Goal: Task Accomplishment & Management: Manage account settings

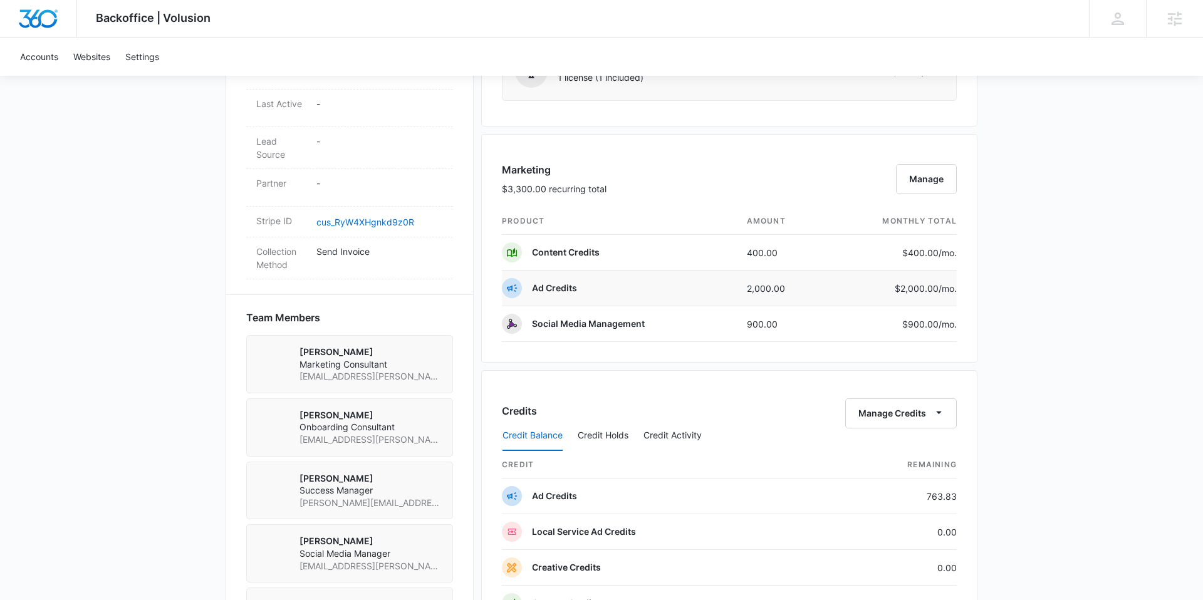
scroll to position [678, 0]
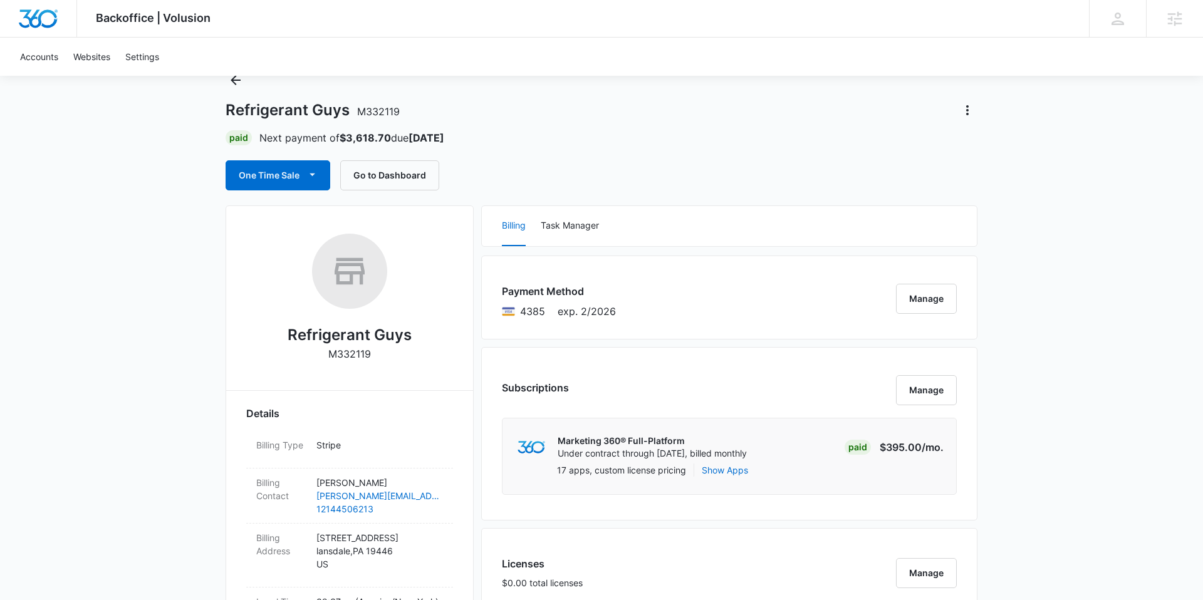
scroll to position [28, 0]
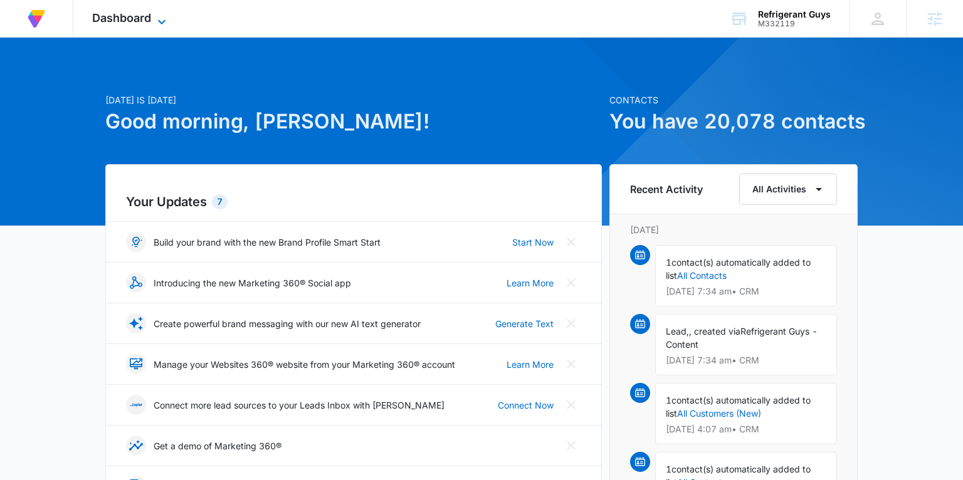
click at [144, 20] on span "Dashboard" at bounding box center [121, 17] width 59 height 13
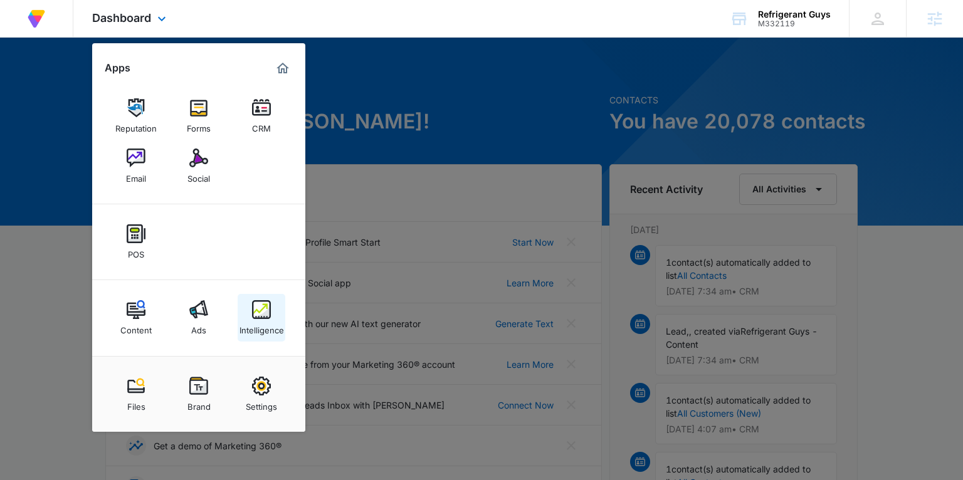
click at [261, 303] on img at bounding box center [261, 309] width 19 height 19
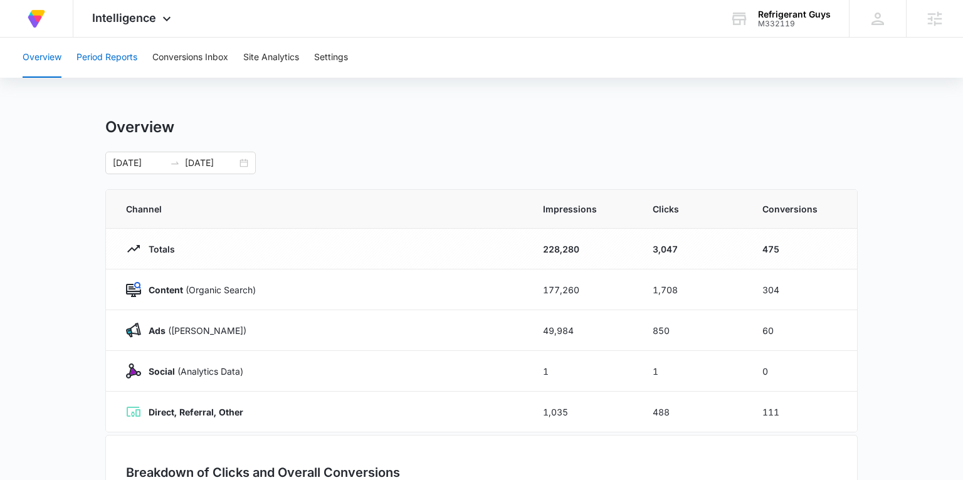
click at [103, 64] on button "Period Reports" at bounding box center [106, 58] width 61 height 40
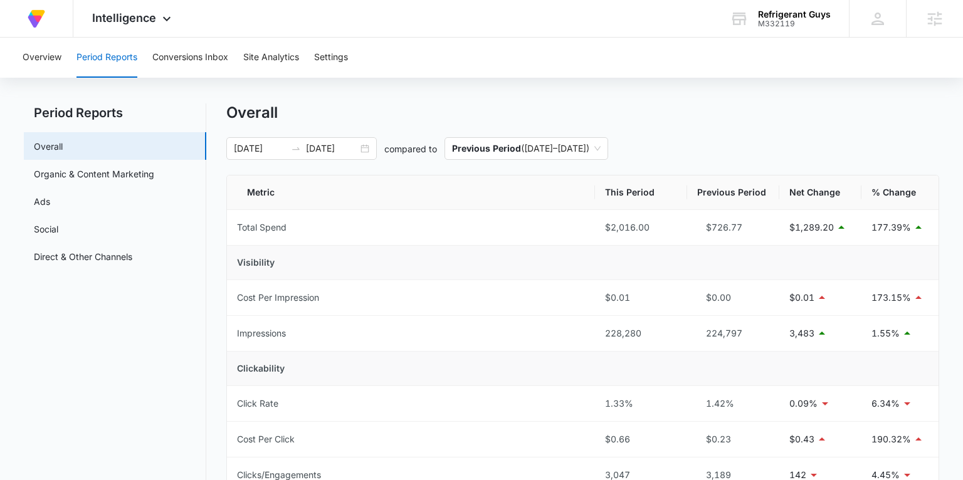
scroll to position [5, 0]
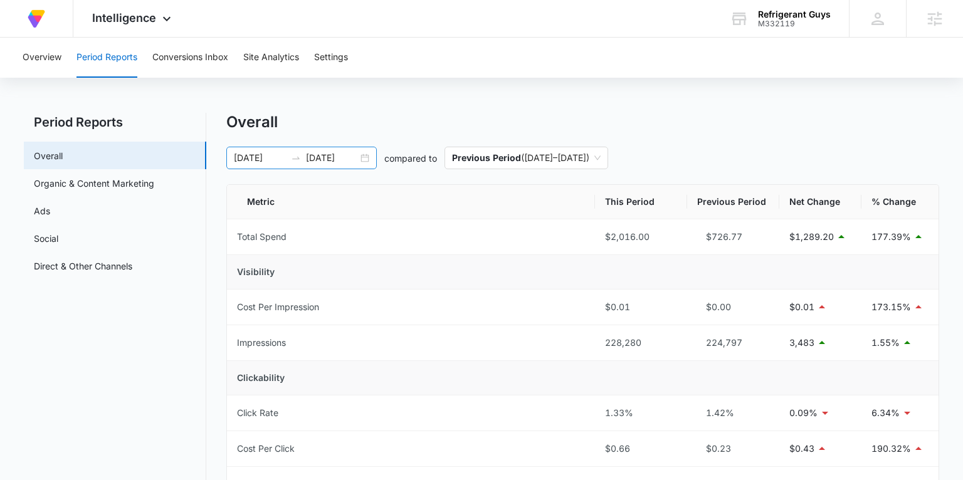
click at [367, 158] on div "08/04/2025 08/11/2025" at bounding box center [301, 158] width 150 height 23
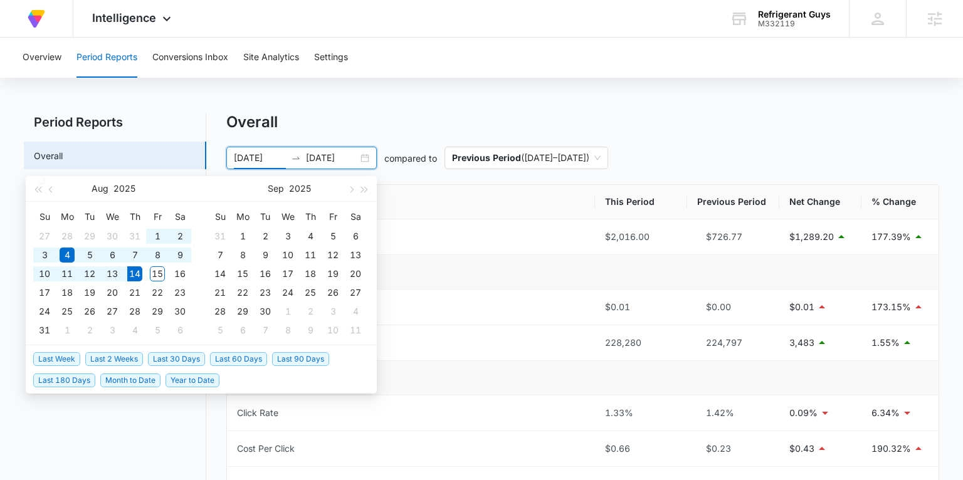
click at [189, 352] on span "Last 30 Days" at bounding box center [176, 359] width 57 height 14
type input "07/15/2025"
type input "08/14/2025"
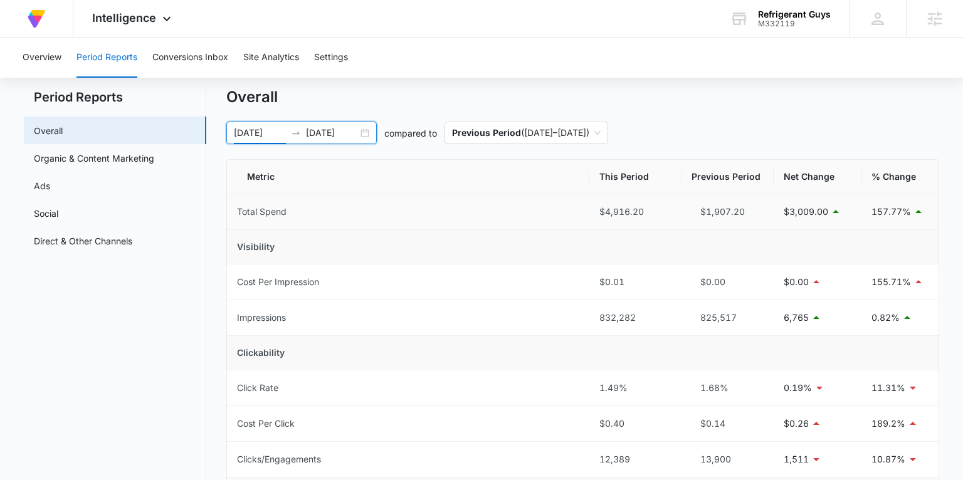
scroll to position [0, 0]
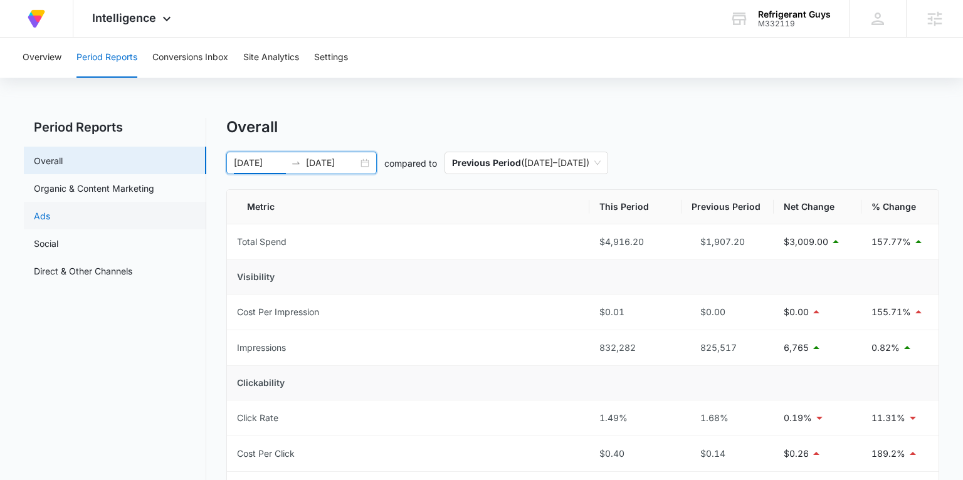
click at [50, 219] on link "Ads" at bounding box center [42, 215] width 16 height 13
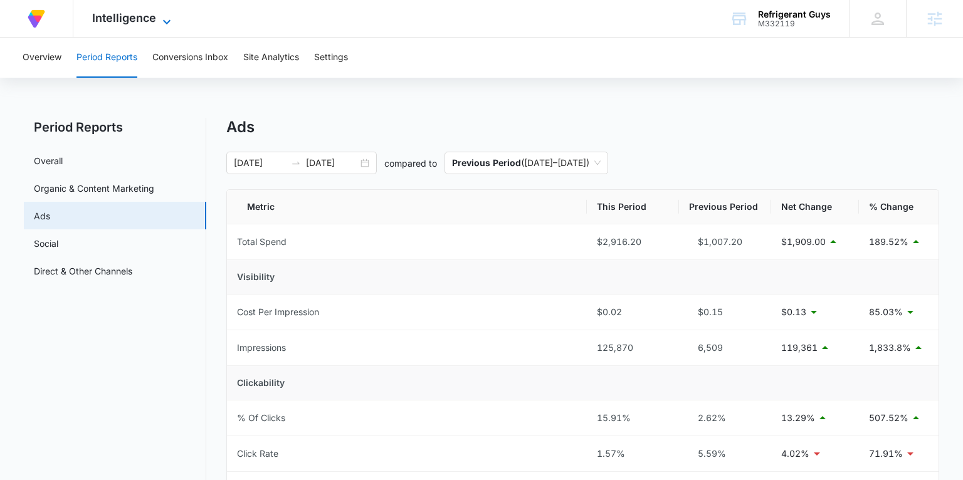
click at [132, 17] on span "Intelligence" at bounding box center [124, 17] width 64 height 13
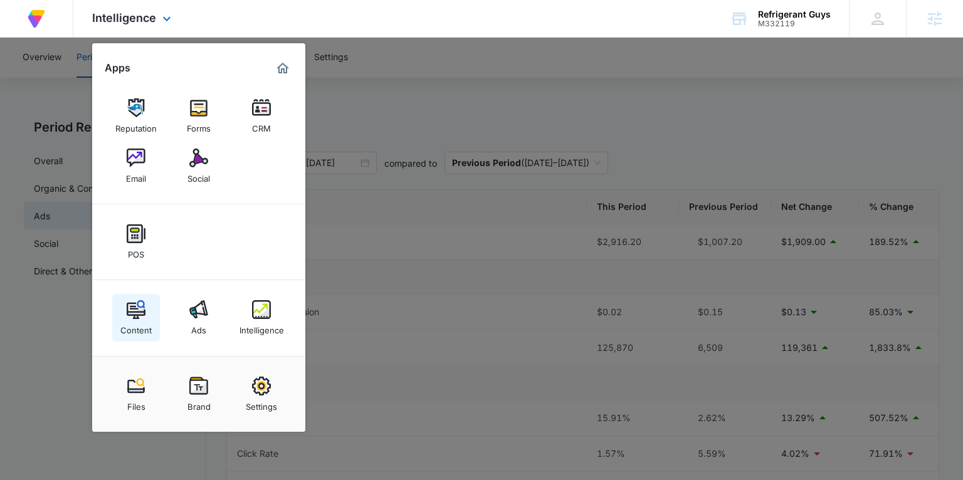
click at [133, 304] on img at bounding box center [136, 309] width 19 height 19
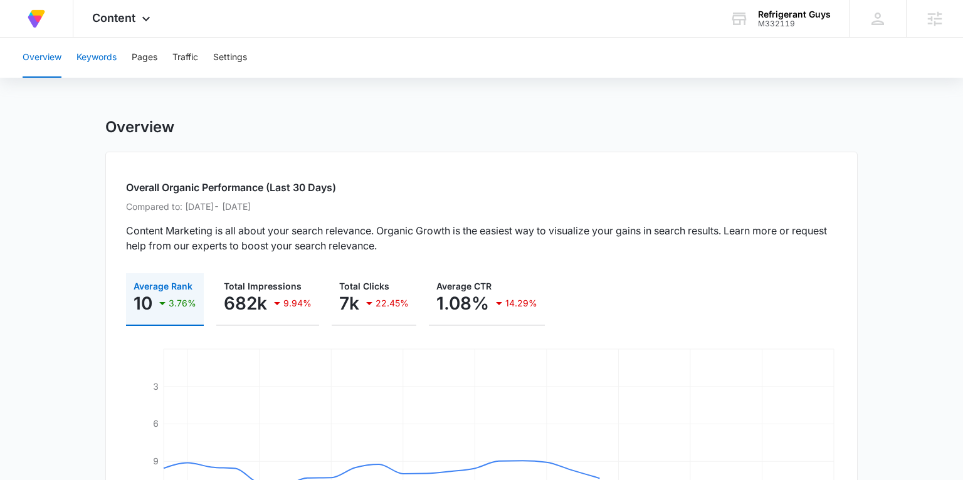
click at [95, 58] on button "Keywords" at bounding box center [96, 58] width 40 height 40
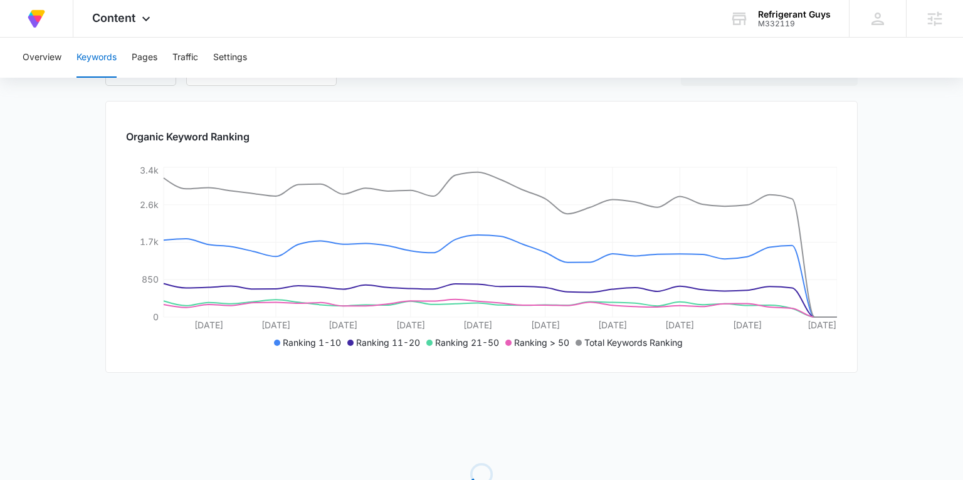
scroll to position [11, 0]
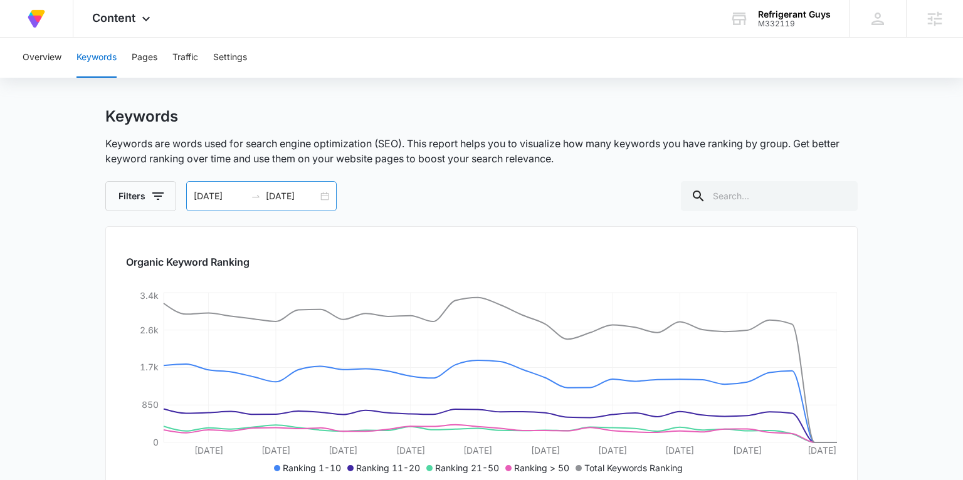
click at [325, 191] on div "07/15/2025 08/14/2025" at bounding box center [261, 196] width 150 height 30
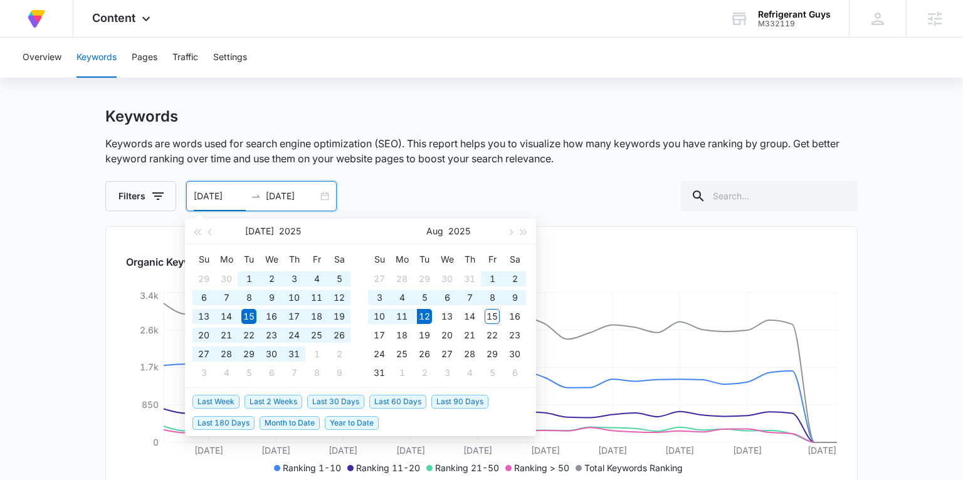
click at [239, 419] on span "Last 180 Days" at bounding box center [223, 423] width 62 height 14
type input "02/13/2025"
type input "08/12/2025"
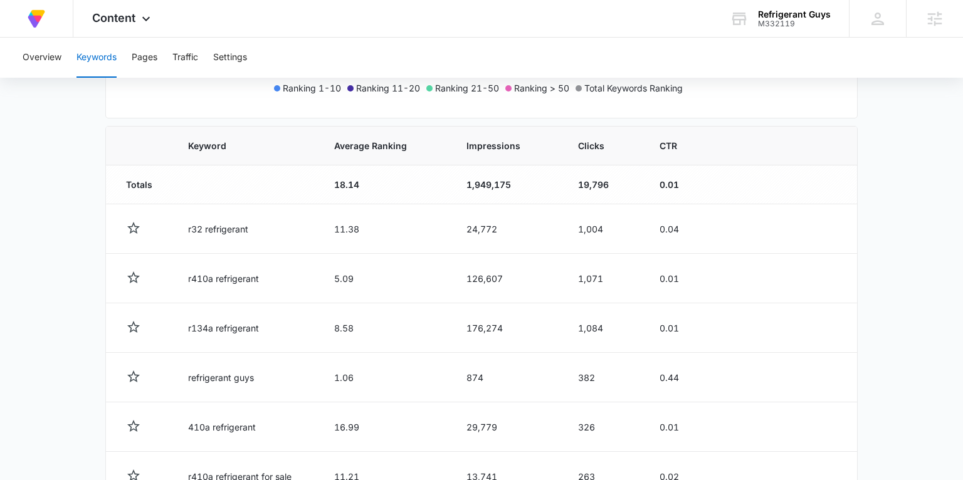
scroll to position [365, 0]
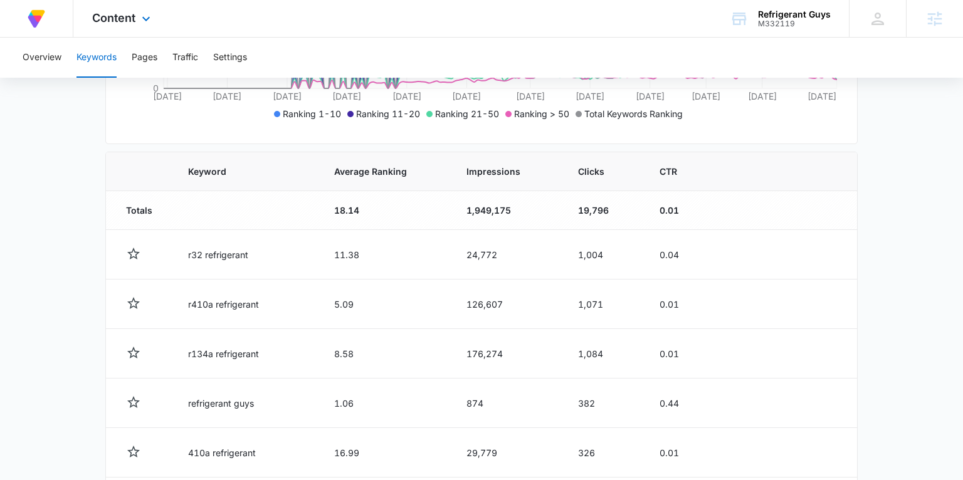
click at [127, 24] on div "Content Apps Reputation Forms CRM Email Social POS Content Ads Intelligence Fil…" at bounding box center [122, 18] width 99 height 37
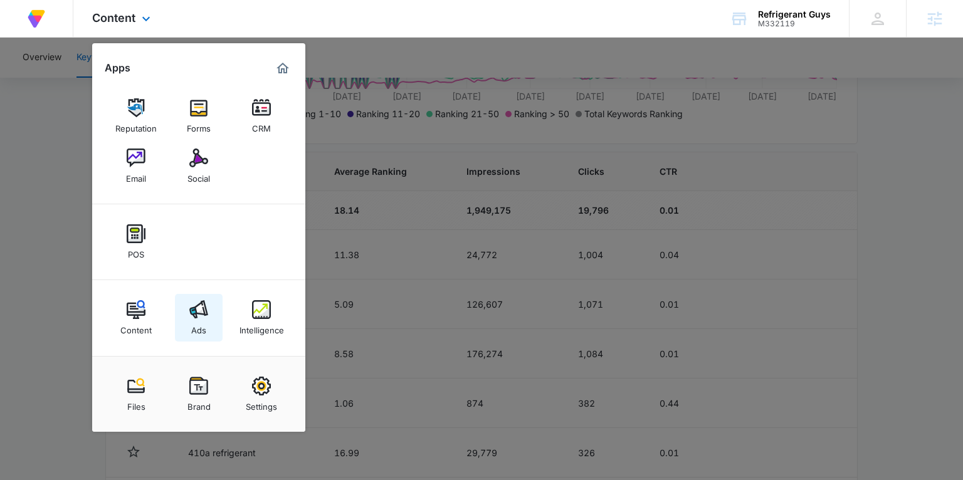
click at [200, 308] on img at bounding box center [198, 309] width 19 height 19
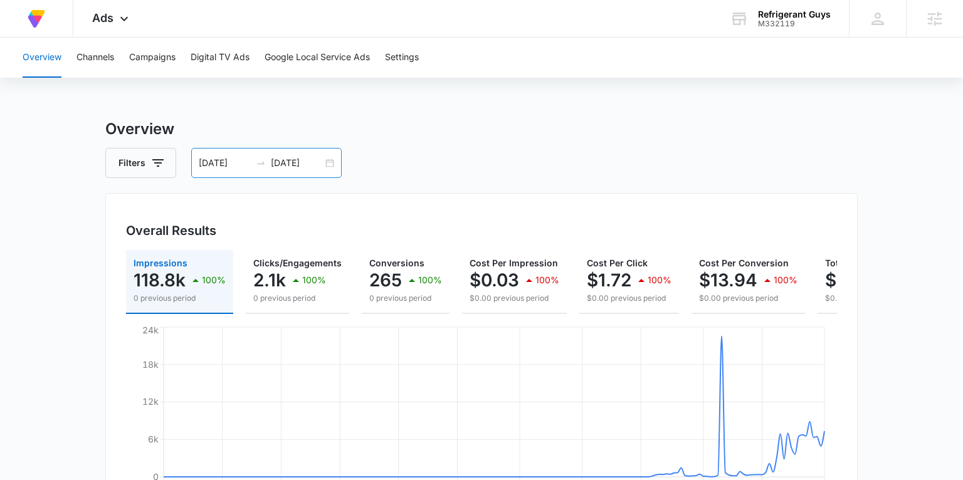
click at [326, 163] on div "02/13/2025 08/12/2025" at bounding box center [266, 163] width 150 height 30
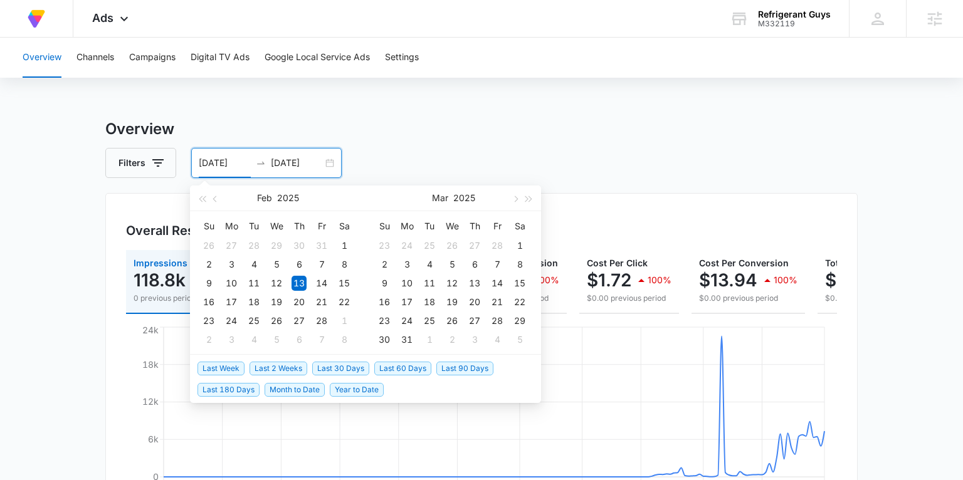
click at [337, 365] on span "Last 30 Days" at bounding box center [340, 369] width 57 height 14
type input "[DATE]"
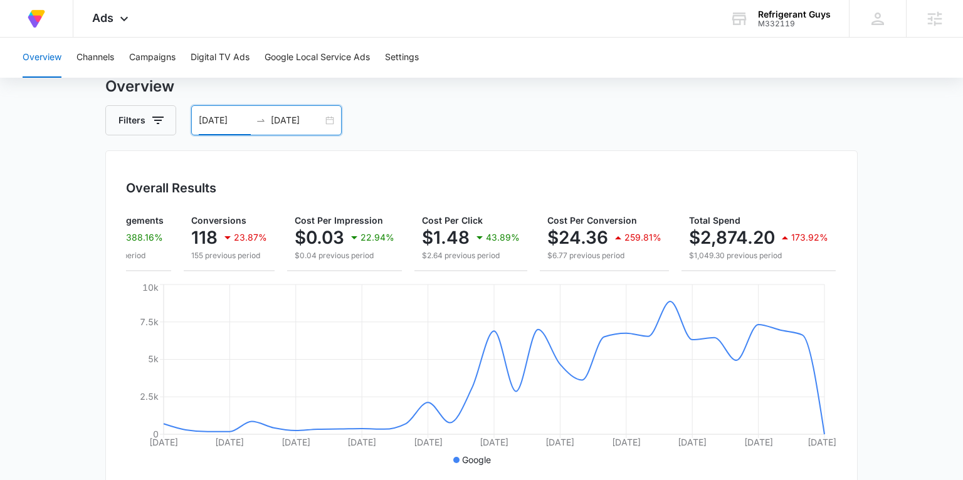
scroll to position [41, 0]
click at [147, 58] on button "Campaigns" at bounding box center [152, 58] width 46 height 40
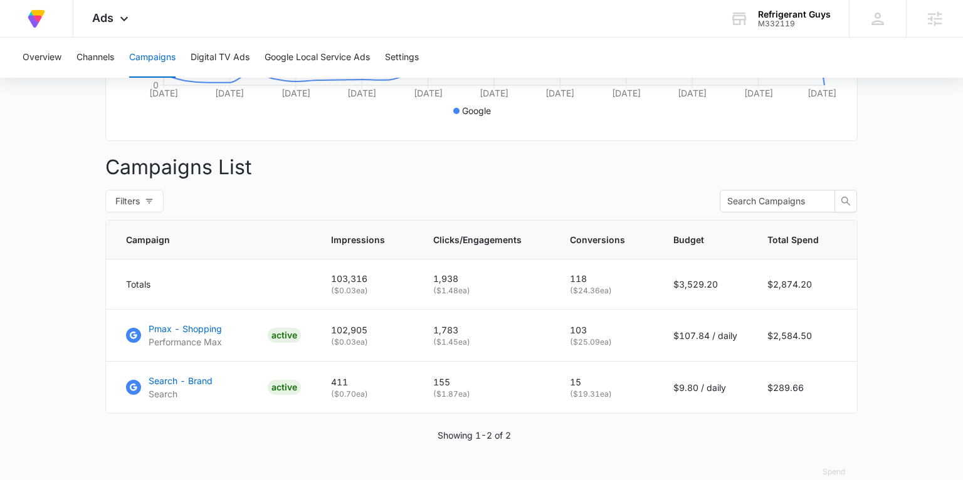
scroll to position [408, 0]
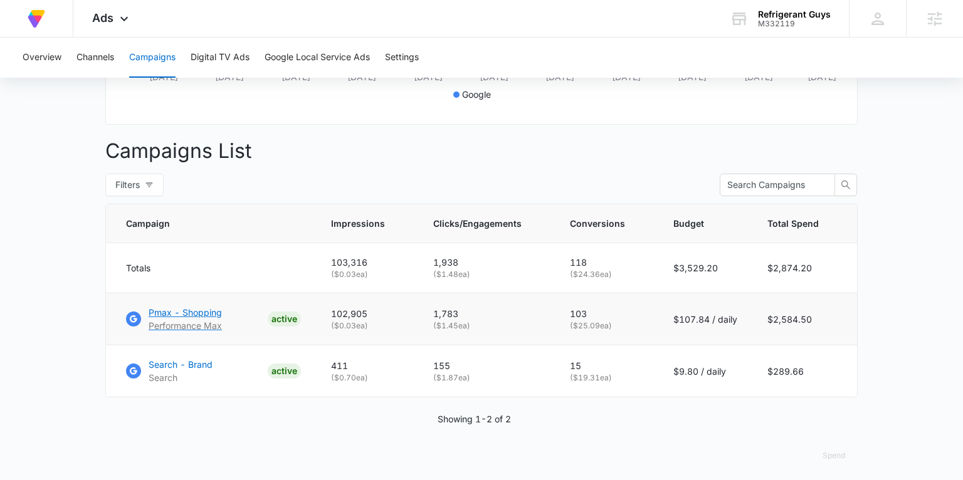
click at [194, 315] on p "Pmax - Shopping" at bounding box center [185, 312] width 73 height 13
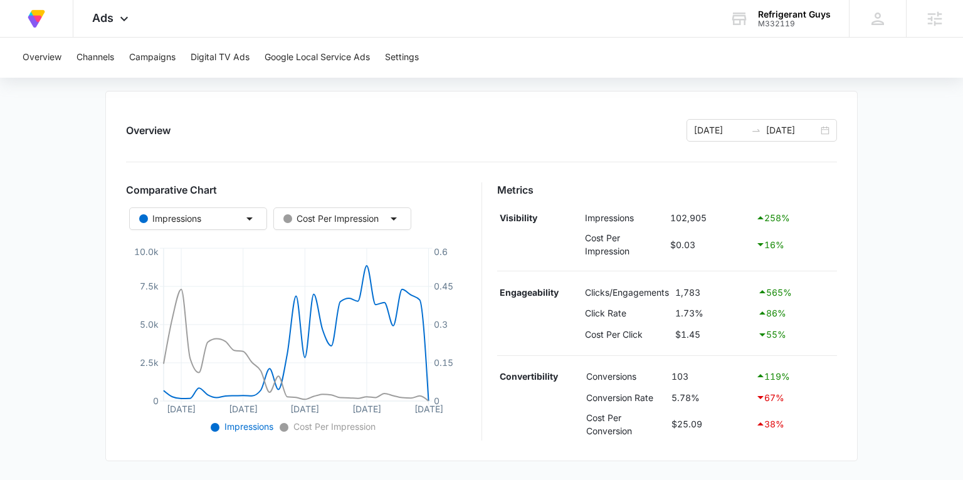
scroll to position [165, 0]
